Goal: Task Accomplishment & Management: Manage account settings

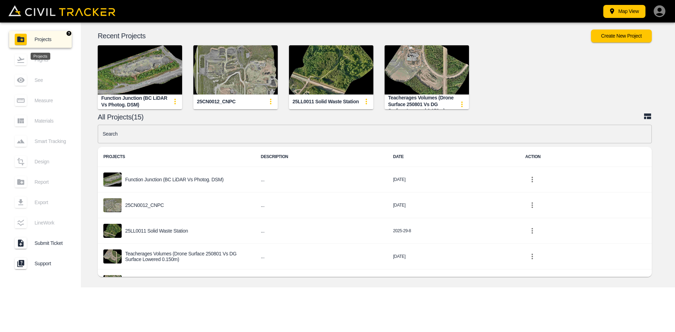
drag, startPoint x: 36, startPoint y: 41, endPoint x: 271, endPoint y: 59, distance: 235.6
click at [36, 41] on span "Projects" at bounding box center [50, 40] width 32 height 6
drag, startPoint x: 143, startPoint y: 106, endPoint x: 92, endPoint y: 94, distance: 52.7
click at [92, 94] on div "Function Junction (BC LiDAR vs Photog. DSM)" at bounding box center [135, 71] width 96 height 75
copy div "Function Junction (BC LiDAR vs Photog. DSM)"
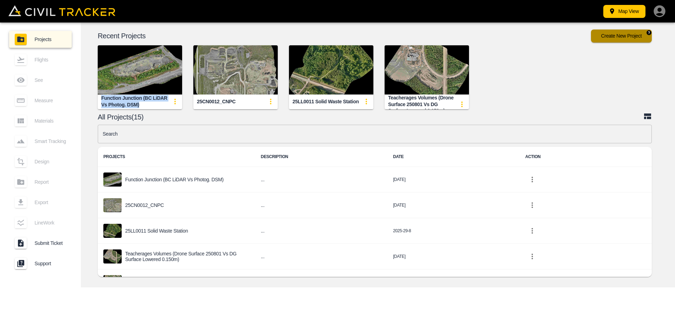
click at [615, 34] on button "Create New Project" at bounding box center [621, 36] width 61 height 13
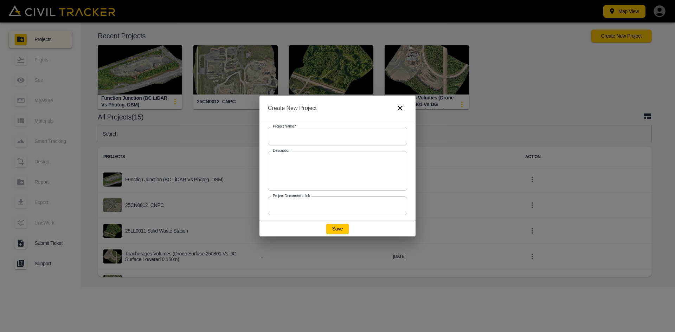
click at [296, 134] on input "text" at bounding box center [337, 136] width 139 height 19
paste input "Function Junction (BC LiDAR vs Photog. DSM)"
click at [365, 137] on input "Function Junction (BC LiDAR vs Photog. DSM)" at bounding box center [337, 136] width 139 height 19
type input "Function Junction (BC LiDAR vs Photog. DEM)"
click at [335, 230] on button "Save" at bounding box center [337, 229] width 23 height 10
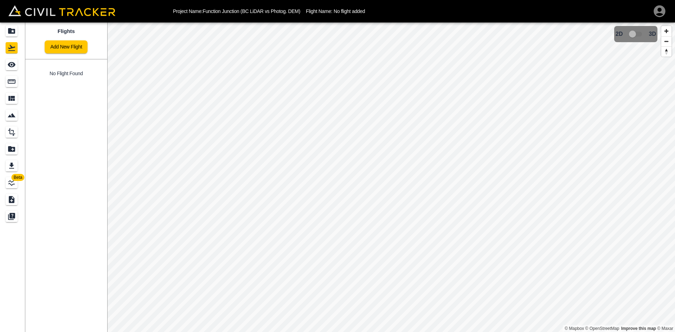
click at [62, 44] on link "Add New Flight" at bounding box center [66, 46] width 43 height 13
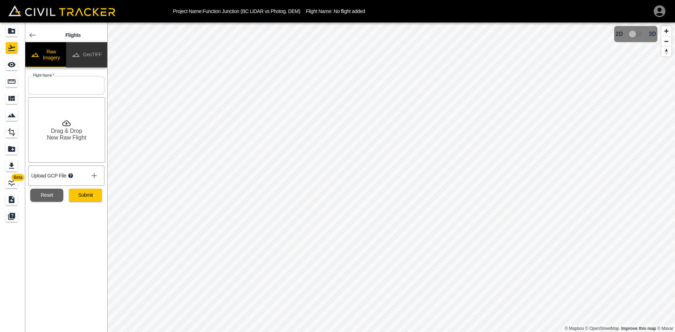
click at [91, 55] on button "GeoTIFF" at bounding box center [86, 54] width 41 height 25
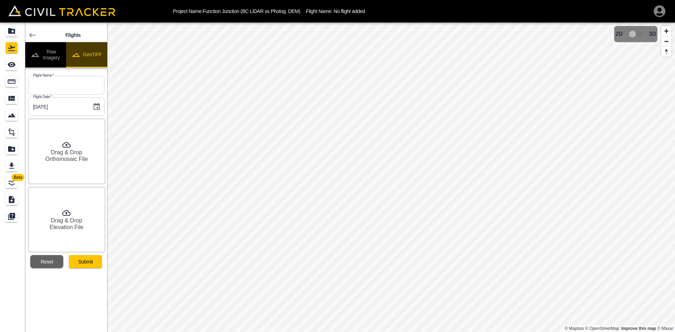
click at [92, 55] on button "GeoTIFF" at bounding box center [86, 54] width 41 height 25
click at [84, 82] on input "text" at bounding box center [66, 85] width 76 height 19
type input "BC LiDAR"
click at [65, 160] on h6 "Orthomosaic File" at bounding box center [66, 159] width 43 height 7
click at [59, 221] on h6 "Drag & Drop" at bounding box center [66, 220] width 31 height 7
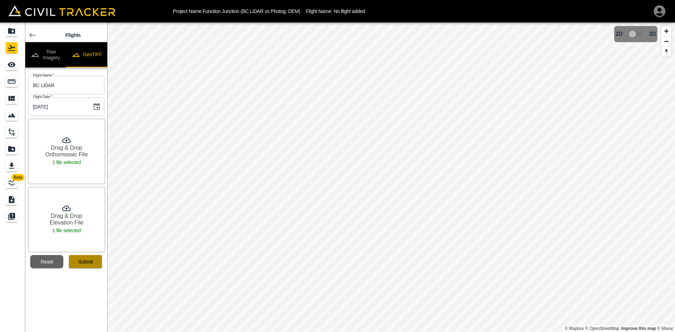
click at [90, 264] on button "Submit" at bounding box center [85, 261] width 33 height 13
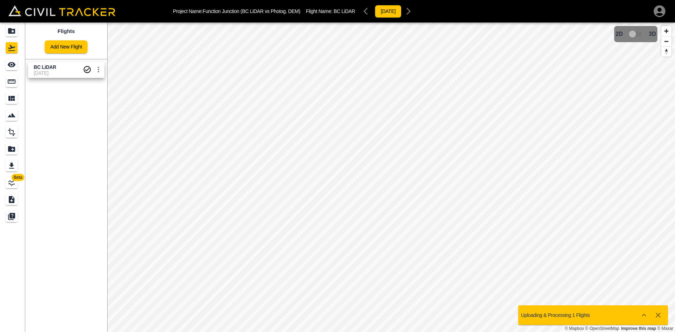
click at [47, 68] on span "BC LiDAR" at bounding box center [45, 67] width 23 height 6
click at [52, 50] on link "Add New Flight" at bounding box center [66, 46] width 43 height 13
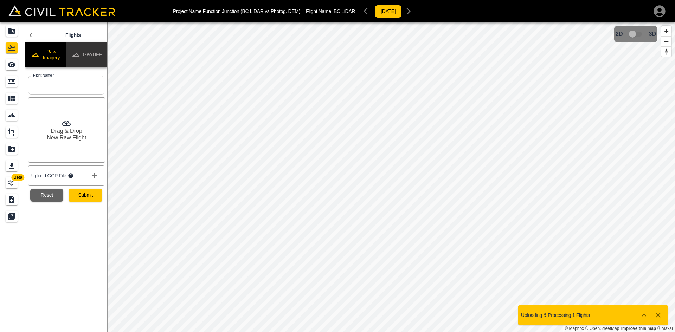
click at [83, 57] on button "GeoTIFF" at bounding box center [86, 54] width 41 height 25
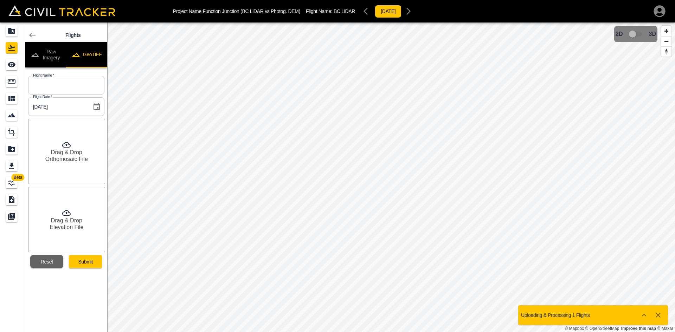
click at [85, 55] on button "GeoTIFF" at bounding box center [86, 54] width 41 height 25
click at [70, 88] on input "text" at bounding box center [66, 85] width 76 height 19
click at [80, 85] on input "[DATE]" at bounding box center [66, 85] width 76 height 19
type input "[DATE] (DEM)"
click at [78, 162] on h6 "Orthomosaic File" at bounding box center [66, 159] width 43 height 7
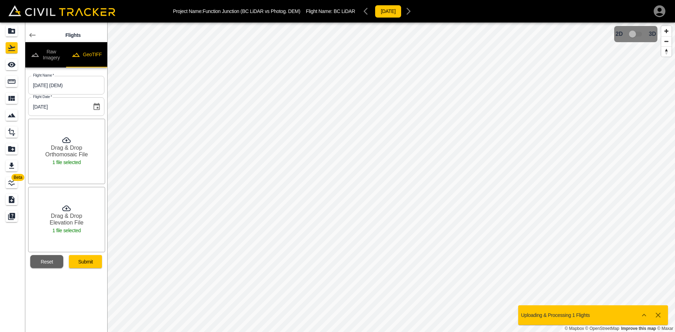
click at [81, 262] on button "Submit" at bounding box center [85, 261] width 33 height 13
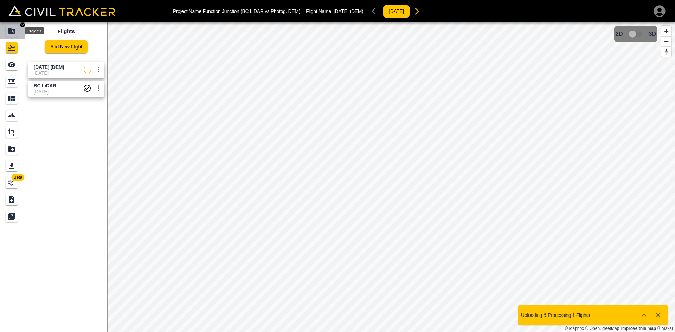
click at [15, 30] on icon "Projects" at bounding box center [11, 31] width 7 height 6
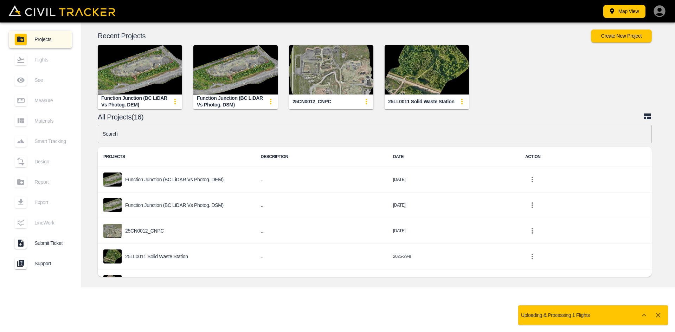
click at [221, 85] on img "button" at bounding box center [235, 69] width 84 height 49
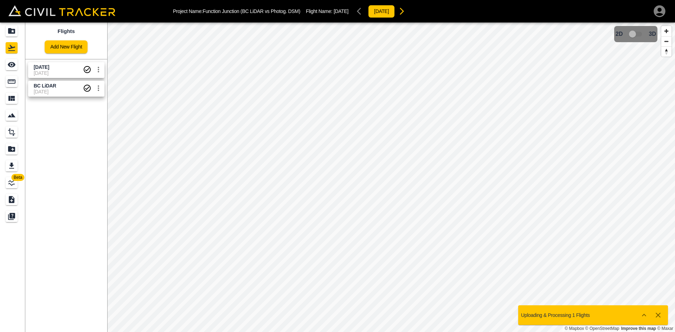
click at [49, 72] on span "[DATE]" at bounding box center [58, 73] width 49 height 6
click at [98, 70] on icon "settings" at bounding box center [98, 70] width 1 height 6
click at [82, 85] on h6 "Edit" at bounding box center [91, 85] width 18 height 4
click at [65, 77] on input "[DATE]" at bounding box center [63, 77] width 59 height 10
type input "[DATE] (DSM)"
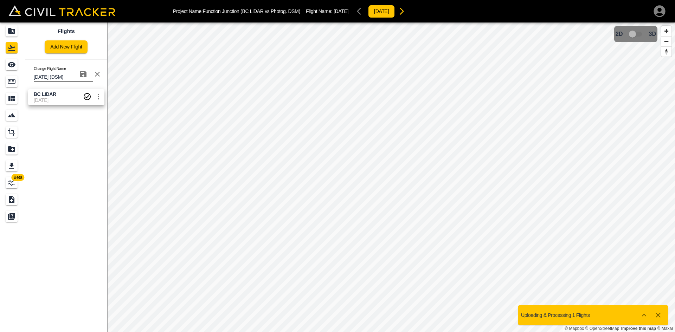
click at [83, 71] on icon "button" at bounding box center [83, 74] width 8 height 8
click at [73, 154] on div "Flights Add New Flight [DATE] (DSM) [DATE][GEOGRAPHIC_DATA] [GEOGRAPHIC_DATA] […" at bounding box center [66, 178] width 82 height 310
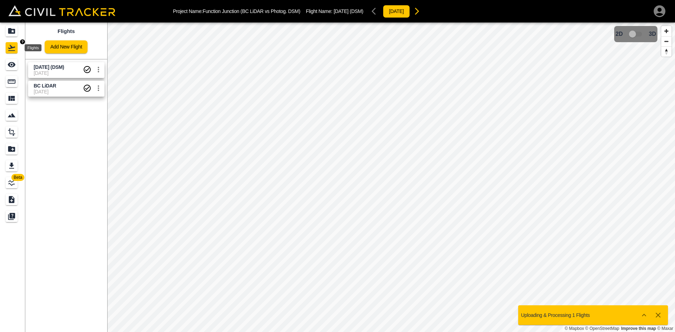
click at [13, 34] on icon "Projects" at bounding box center [11, 31] width 7 height 6
